Goal: Task Accomplishment & Management: Complete application form

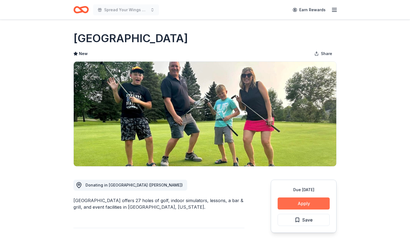
click at [302, 202] on button "Apply" at bounding box center [303, 203] width 52 height 12
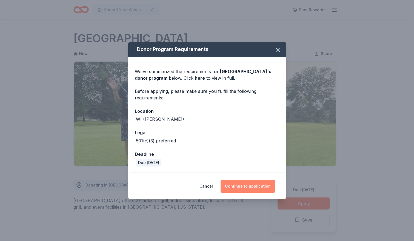
click at [257, 188] on button "Continue to application" at bounding box center [247, 186] width 54 height 13
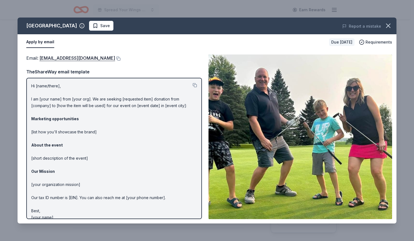
scroll to position [7, 0]
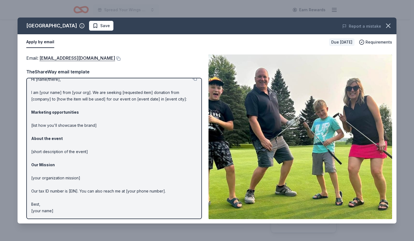
drag, startPoint x: 89, startPoint y: 62, endPoint x: 35, endPoint y: 63, distance: 54.0
click at [35, 63] on div "Email : [EMAIL_ADDRESS][DOMAIN_NAME] TheShareWay email template Hi [name/there]…" at bounding box center [114, 136] width 176 height 165
drag, startPoint x: 39, startPoint y: 61, endPoint x: 93, endPoint y: 65, distance: 54.9
click at [93, 65] on div "Email : [EMAIL_ADDRESS][DOMAIN_NAME] TheShareWay email template Hi [name/there]…" at bounding box center [114, 136] width 176 height 165
click at [115, 58] on button at bounding box center [117, 58] width 5 height 4
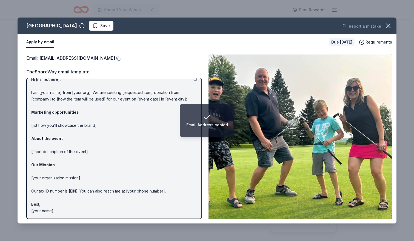
scroll to position [0, 0]
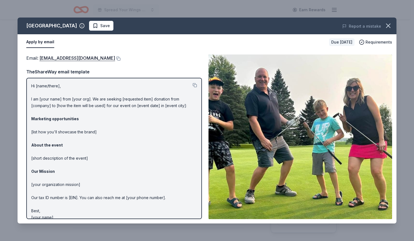
drag, startPoint x: 31, startPoint y: 87, endPoint x: 71, endPoint y: 143, distance: 69.0
click at [71, 143] on div "Hi [name/there], I am [your name] from [your org]. We are seeking [requested it…" at bounding box center [114, 148] width 176 height 141
click at [33, 87] on p "Hi [name/there], I am [your name] from [your org]. We are seeking [requested it…" at bounding box center [114, 152] width 166 height 138
click at [193, 87] on button at bounding box center [195, 85] width 4 height 4
